Goal: Use online tool/utility: Utilize a website feature to perform a specific function

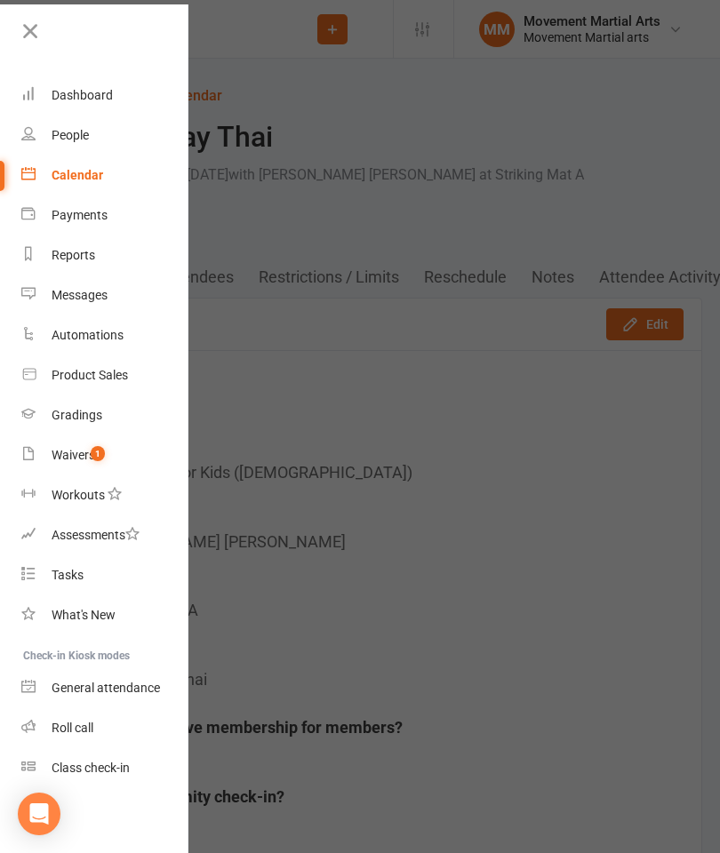
click at [64, 92] on div "Dashboard" at bounding box center [82, 95] width 61 height 14
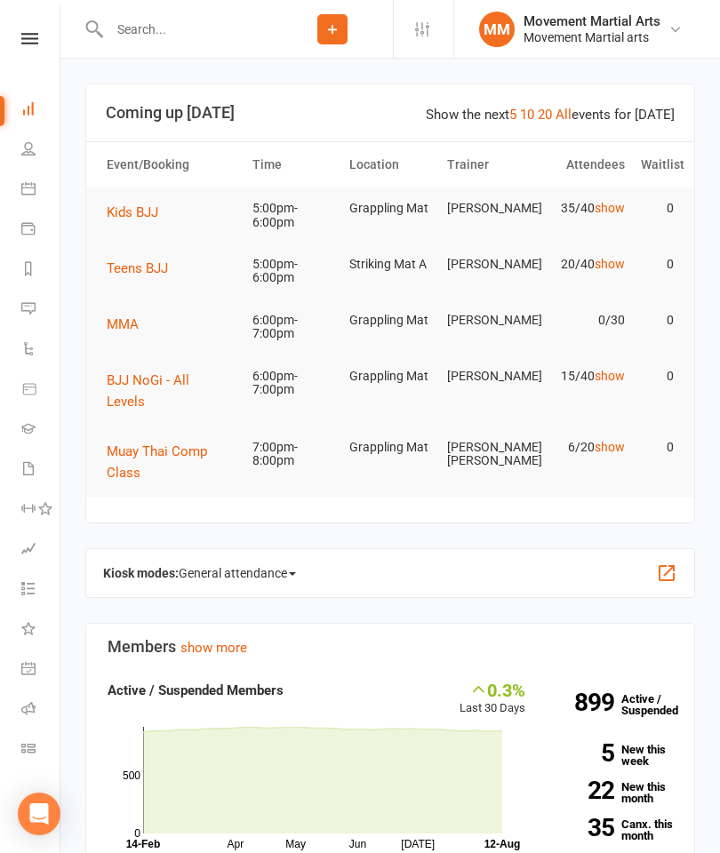
click at [282, 559] on span "General attendance" at bounding box center [237, 573] width 117 height 28
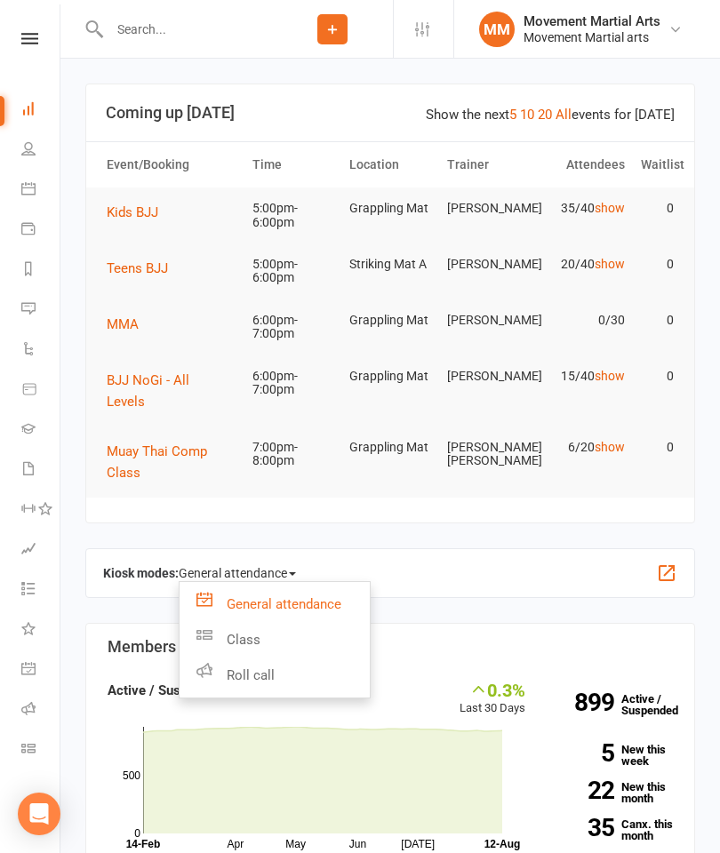
click at [136, 566] on strong "Kiosk modes:" at bounding box center [141, 573] width 76 height 14
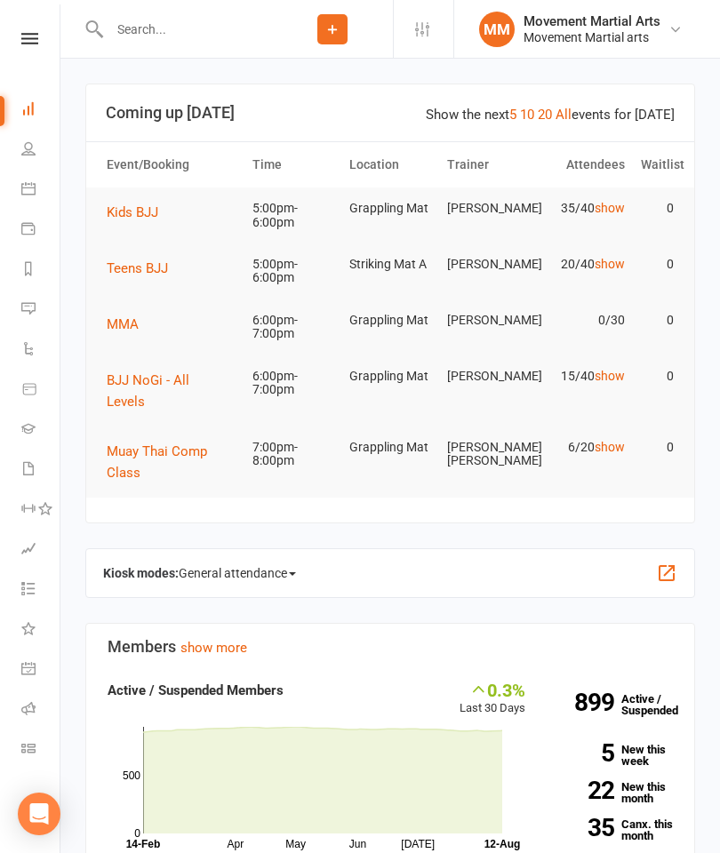
click at [669, 562] on button "button" at bounding box center [666, 572] width 21 height 21
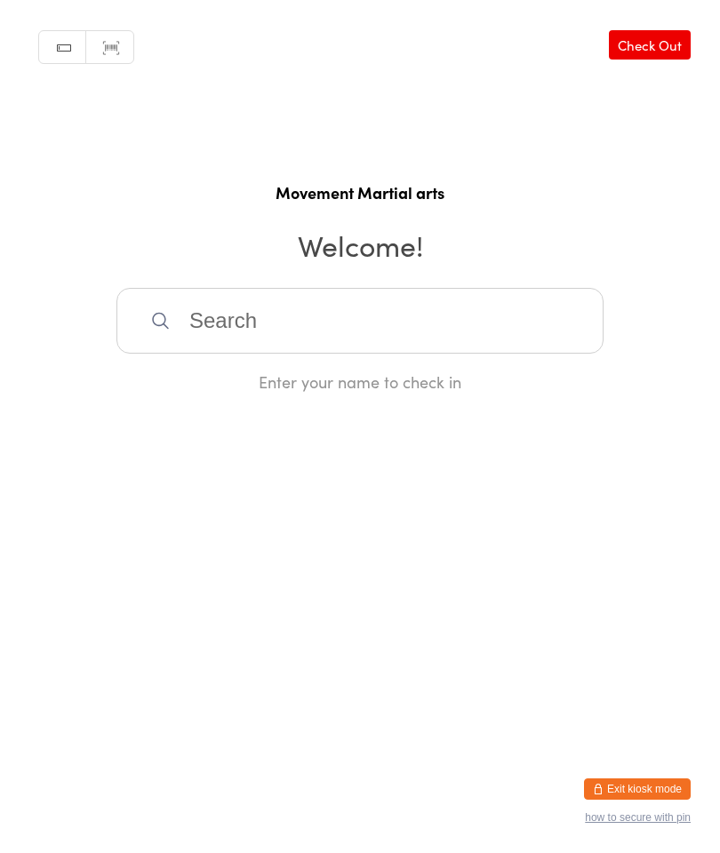
click at [660, 787] on button "Exit kiosk mode" at bounding box center [637, 788] width 107 height 21
